Goal: Find contact information: Find contact information

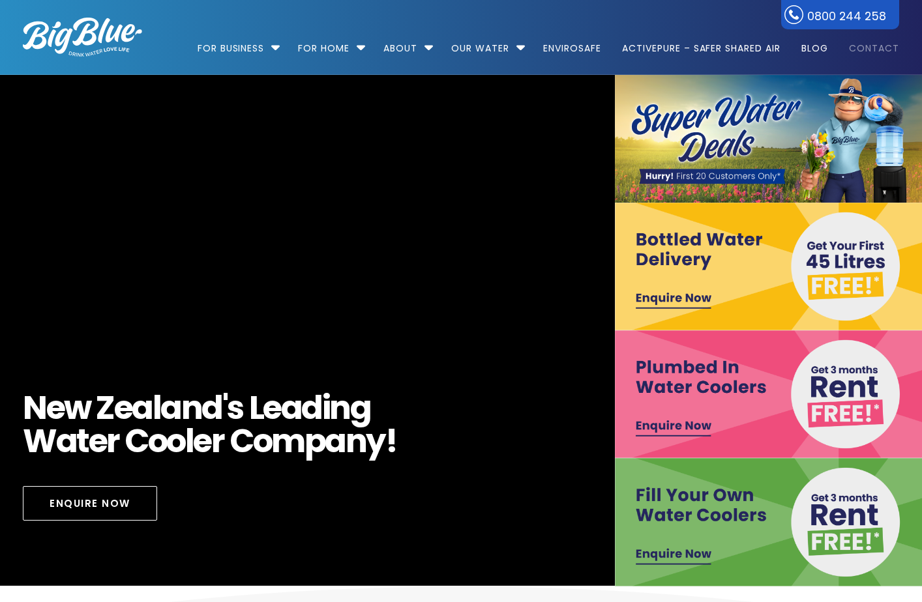
drag, startPoint x: 0, startPoint y: 0, endPoint x: 877, endPoint y: 46, distance: 878.1
click at [877, 46] on link "Contact" at bounding box center [869, 42] width 59 height 84
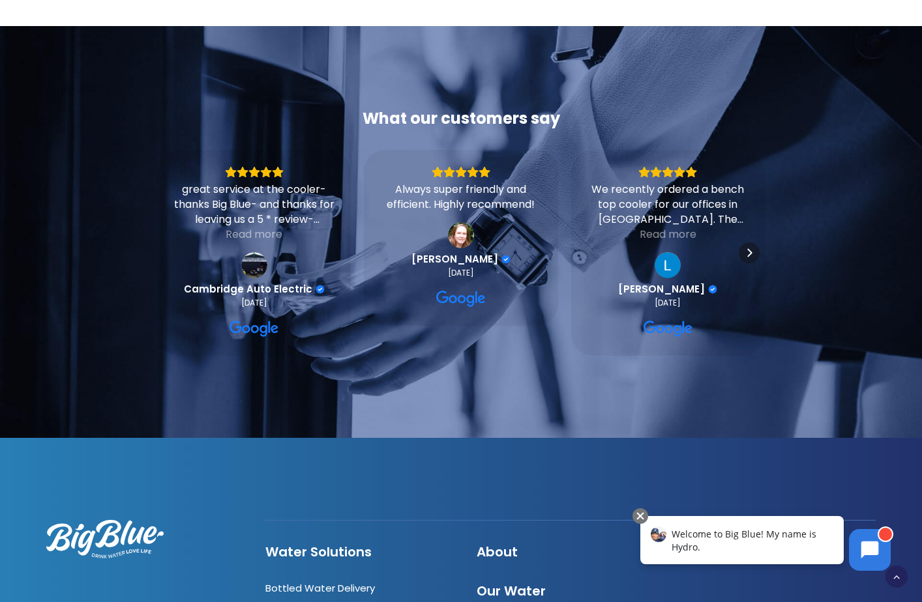
scroll to position [1174, 0]
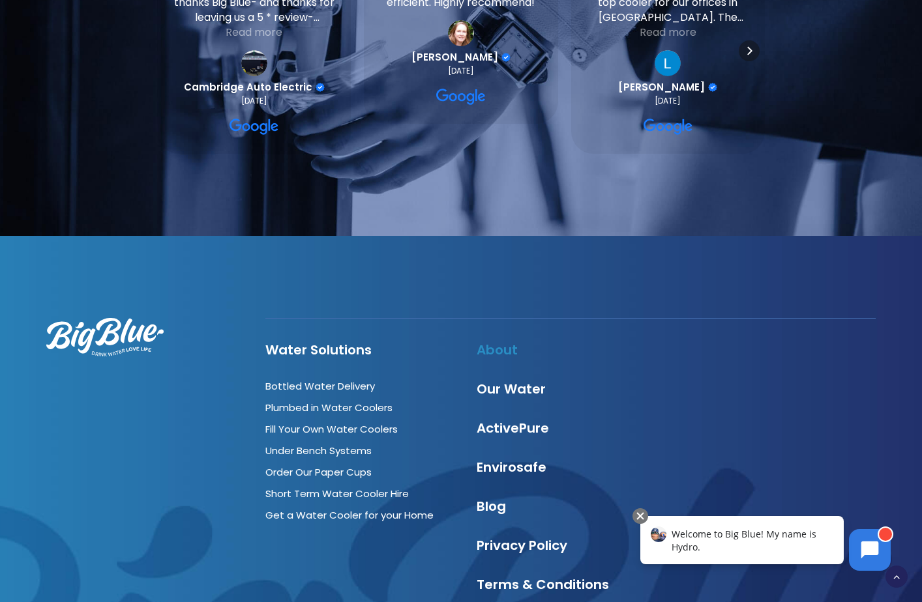
click at [497, 341] on link "About" at bounding box center [497, 350] width 41 height 18
